Goal: Find specific page/section: Find specific page/section

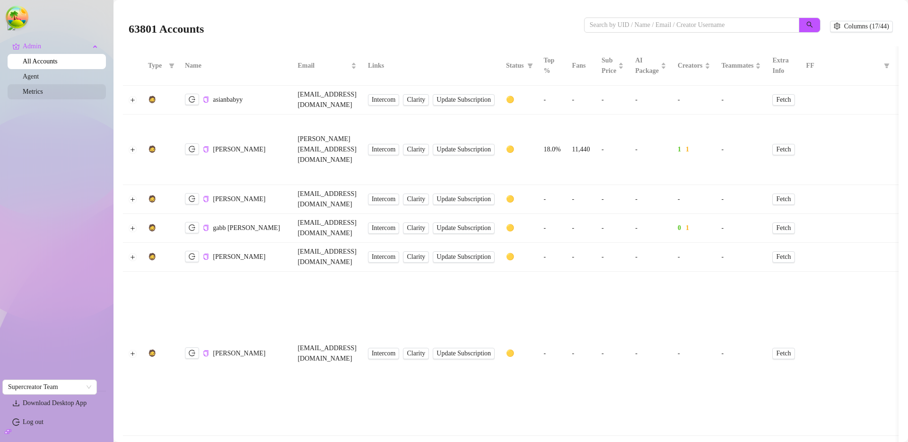
click at [43, 91] on link "Metrics" at bounding box center [33, 91] width 20 height 7
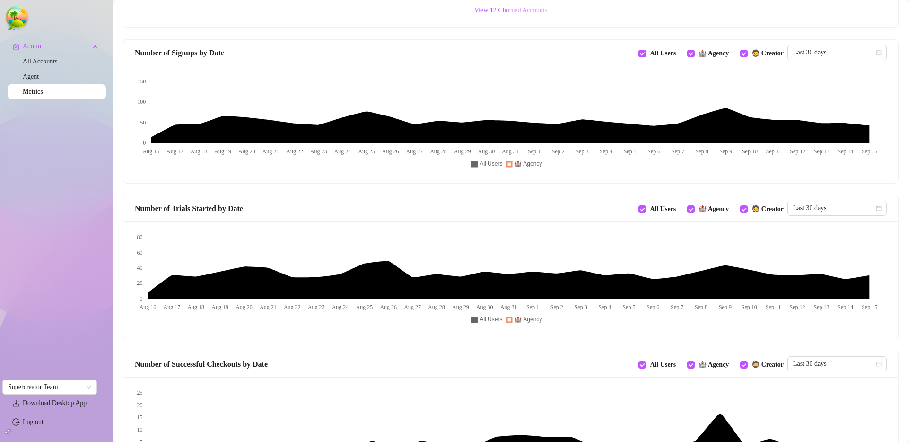
scroll to position [430, 0]
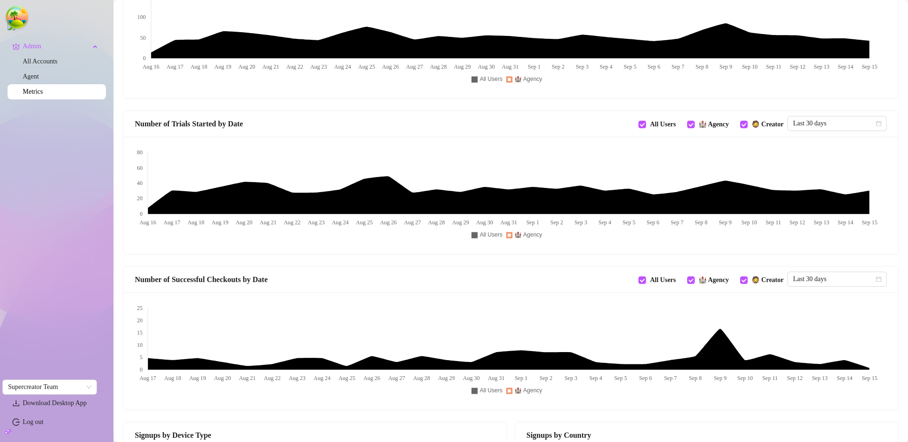
click at [523, 122] on div "Number of Trials Started by Date All Users 🏰 Agency 🧔 Creator" at bounding box center [461, 124] width 652 height 12
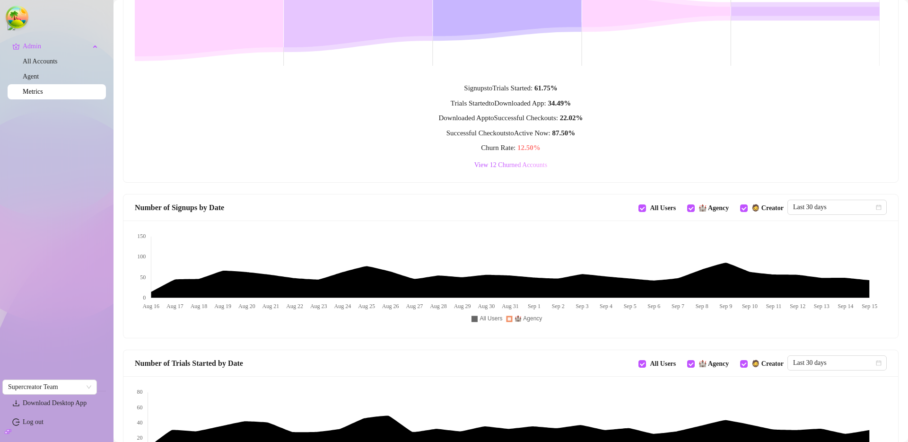
scroll to position [0, 0]
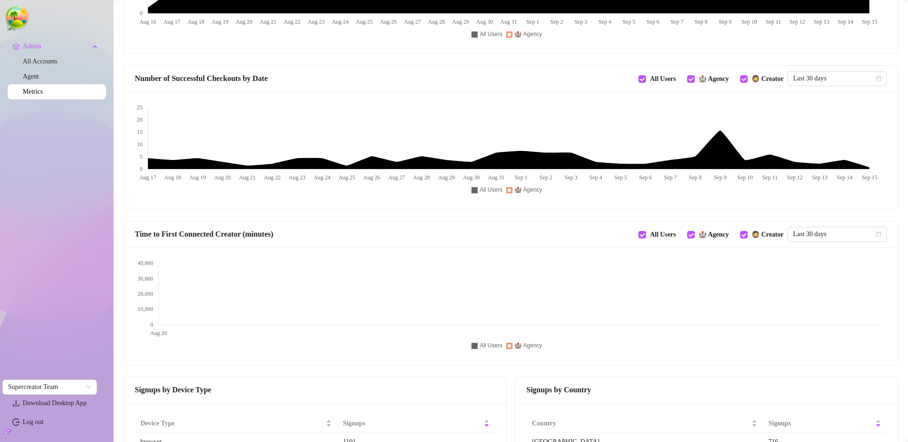
scroll to position [642, 0]
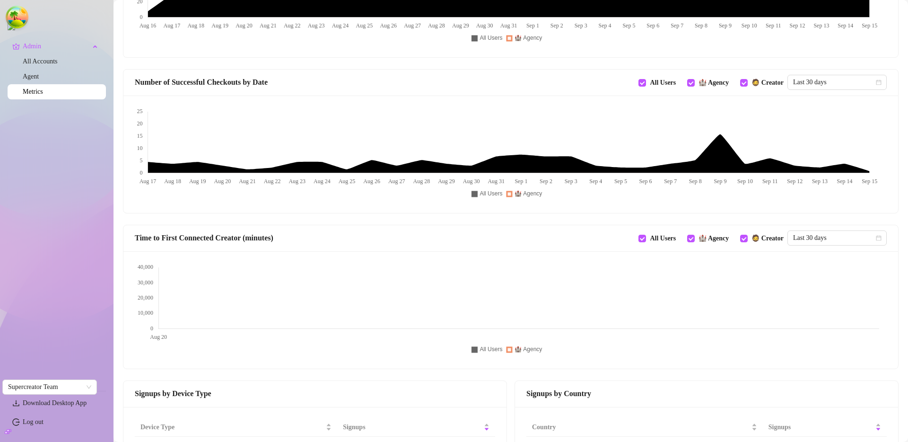
click at [159, 234] on span "Time to First Connected Creator (minutes)" at bounding box center [204, 238] width 139 height 12
click at [341, 211] on div at bounding box center [510, 153] width 774 height 117
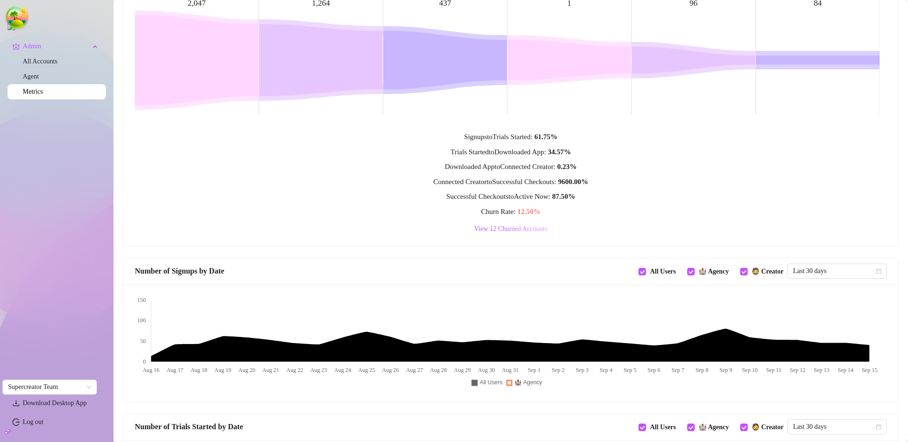
scroll to position [0, 0]
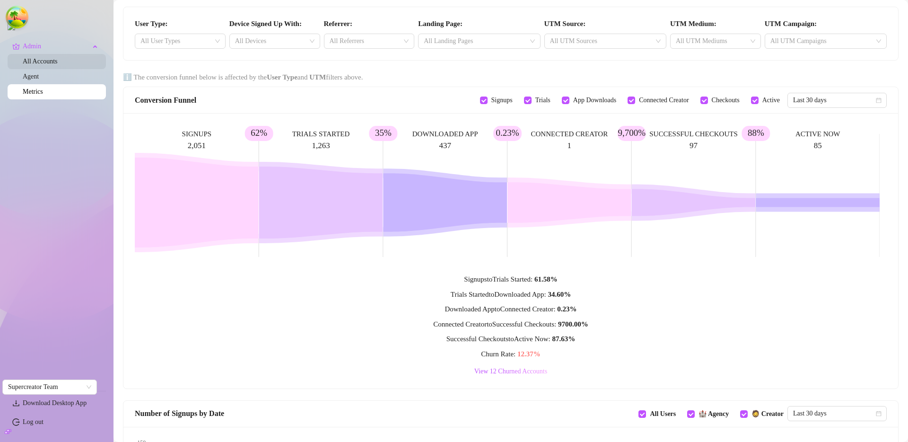
click at [52, 65] on link "All Accounts" at bounding box center [40, 61] width 35 height 7
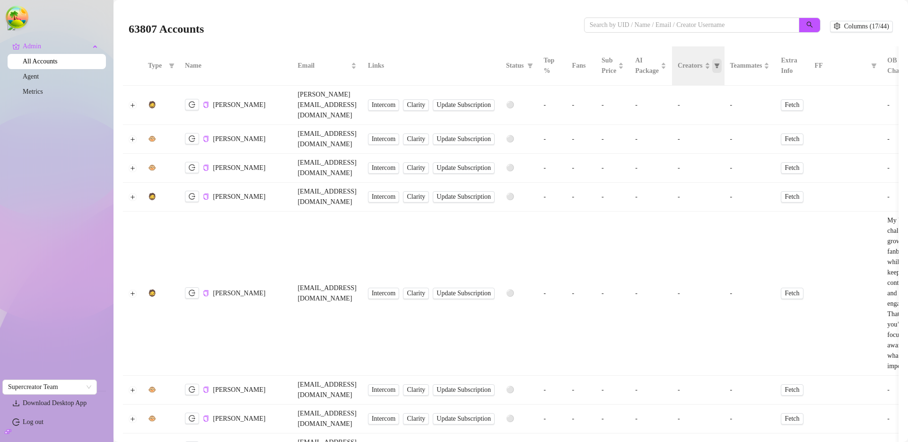
click at [719, 67] on icon "filter" at bounding box center [716, 65] width 5 height 5
click at [748, 99] on span "1-4" at bounding box center [752, 98] width 13 height 7
click at [774, 145] on span "OK" at bounding box center [775, 149] width 9 height 8
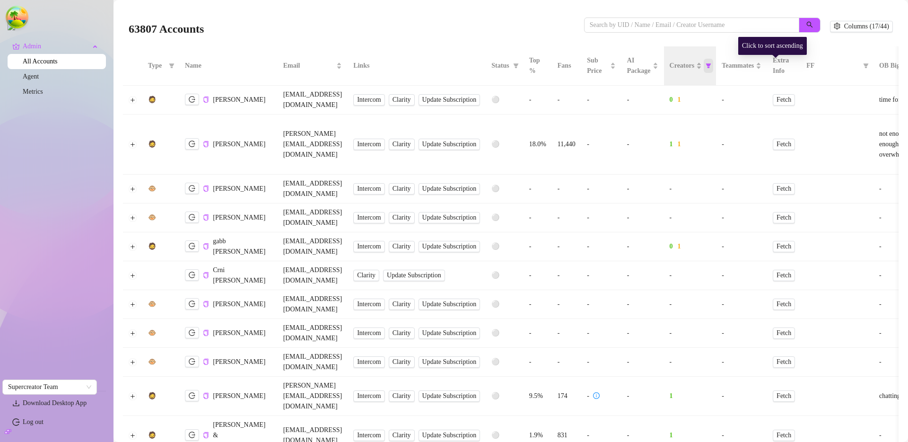
click at [711, 65] on icon "filter" at bounding box center [708, 65] width 5 height 5
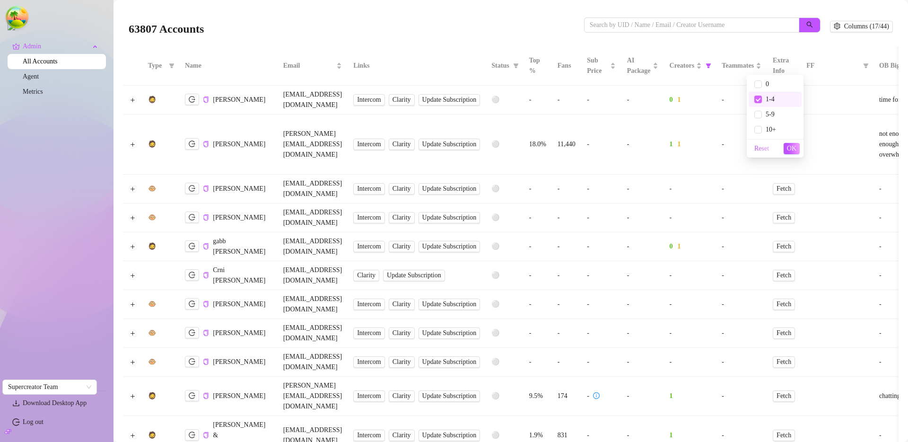
click at [756, 98] on input "checkbox" at bounding box center [758, 99] width 8 height 8
checkbox input "false"
click at [760, 128] on input "checkbox" at bounding box center [758, 130] width 8 height 8
checkbox input "true"
click at [793, 146] on span "OK" at bounding box center [791, 149] width 9 height 8
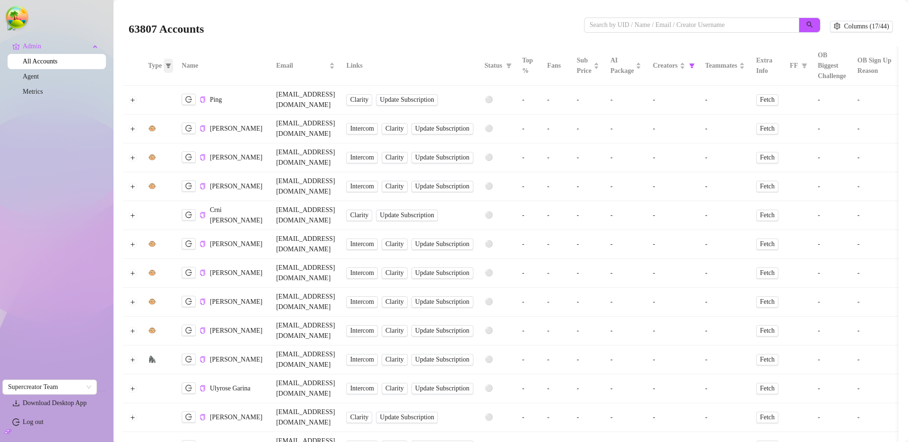
click at [167, 60] on span at bounding box center [168, 66] width 9 height 14
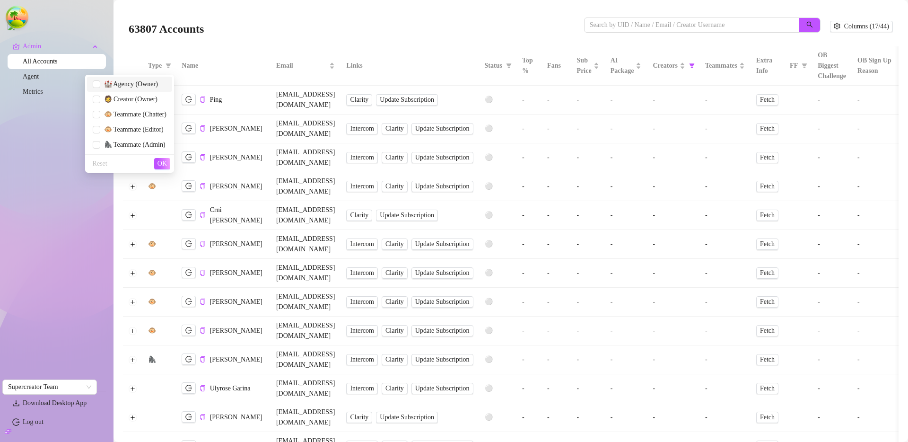
click at [140, 86] on span "🏰 Agency (Owner)" at bounding box center [129, 83] width 58 height 7
checkbox input "true"
click at [162, 161] on span "OK" at bounding box center [161, 164] width 9 height 8
